Goal: Find specific page/section: Find specific page/section

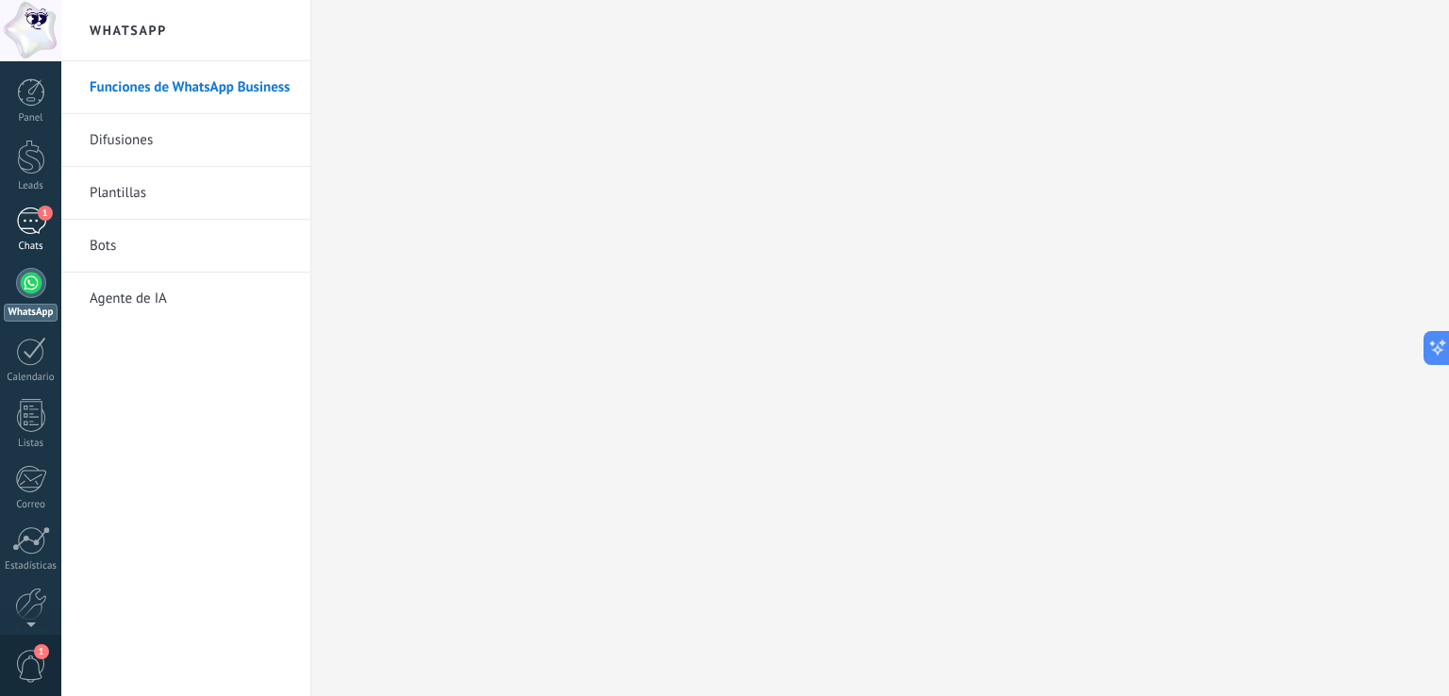
click at [17, 224] on div "1" at bounding box center [31, 221] width 30 height 27
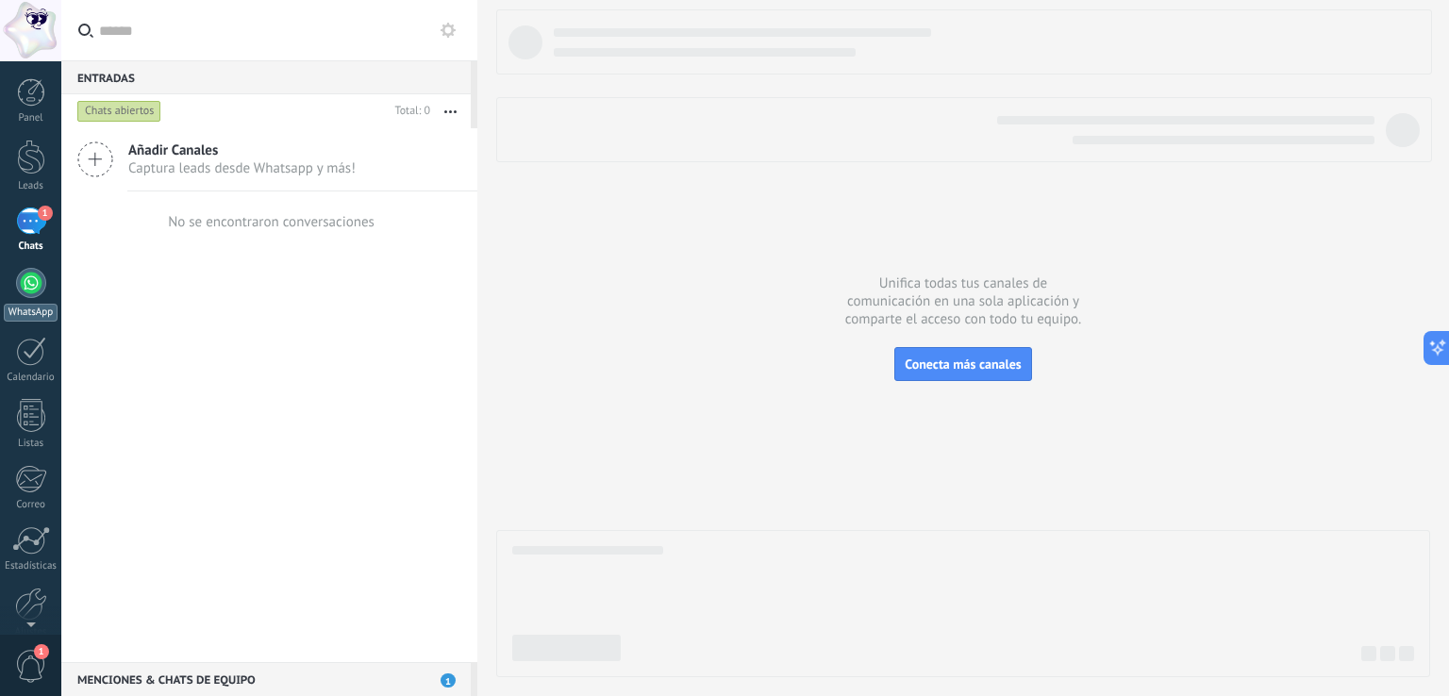
click at [41, 290] on div at bounding box center [31, 283] width 30 height 30
